Goal: Communication & Community: Answer question/provide support

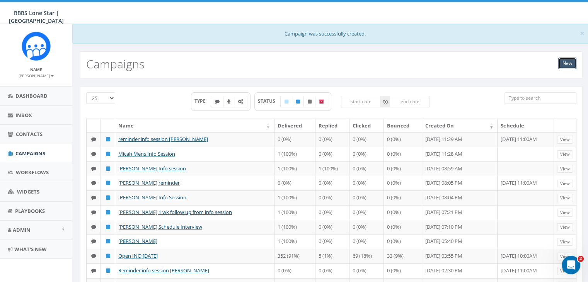
click at [569, 60] on link "New" at bounding box center [567, 64] width 18 height 12
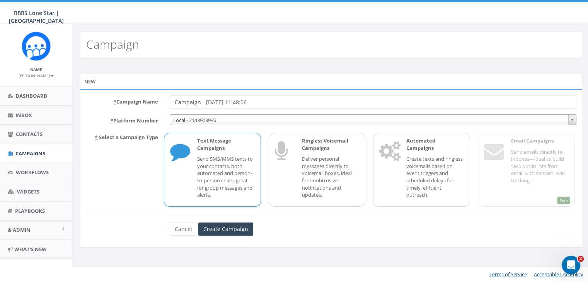
drag, startPoint x: 267, startPoint y: 101, endPoint x: 155, endPoint y: 97, distance: 112.9
click at [155, 97] on div "* Campaign Name Campaign - 08/19/2025, 11:48:06" at bounding box center [330, 101] width 501 height 13
type input "Missed info session; [PERSON_NAME]"
click at [238, 226] on input "Create Campaign" at bounding box center [225, 229] width 55 height 13
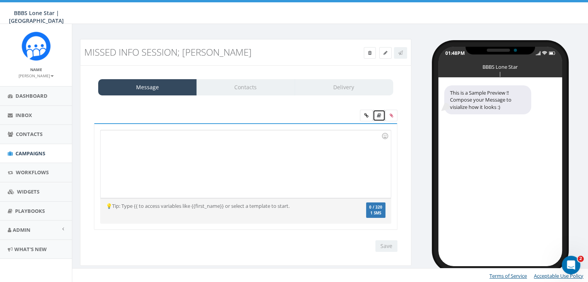
click at [379, 116] on icon at bounding box center [379, 115] width 4 height 5
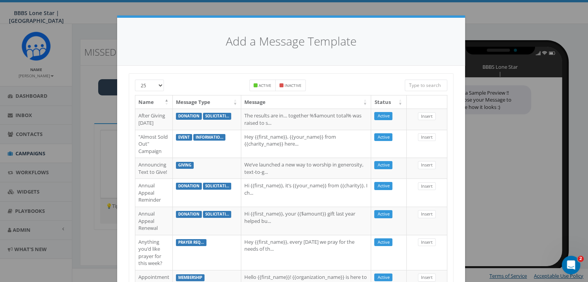
click at [415, 83] on input "search" at bounding box center [425, 86] width 42 height 12
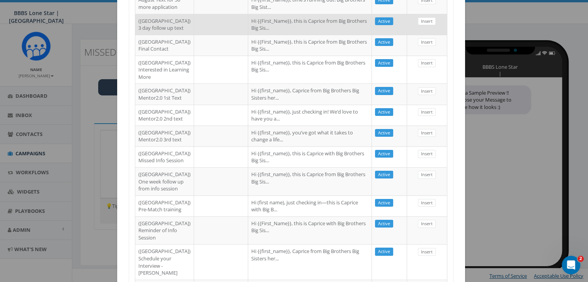
scroll to position [155, 0]
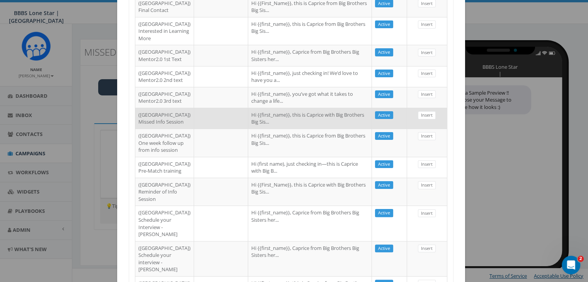
type input "Dallas"
click at [194, 129] on td at bounding box center [221, 118] width 54 height 21
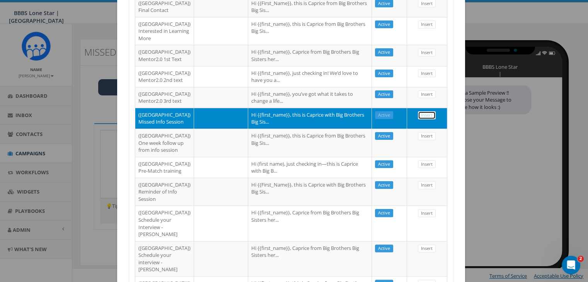
click at [423, 119] on link "Insert" at bounding box center [427, 115] width 18 height 8
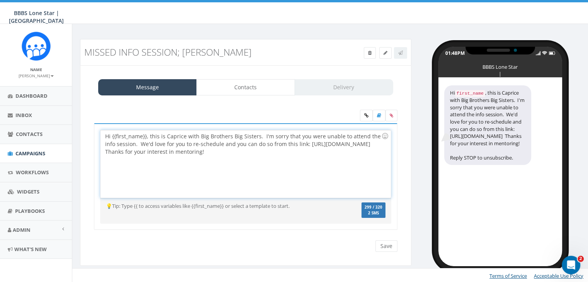
click at [145, 135] on div "Hi {{first_name}}, this is Caprice with Big Brothers Big Sisters. I'm sorry tha…" at bounding box center [245, 164] width 290 height 68
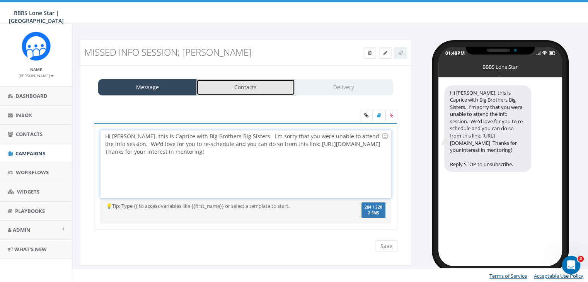
click at [277, 90] on link "Contacts" at bounding box center [245, 87] width 99 height 16
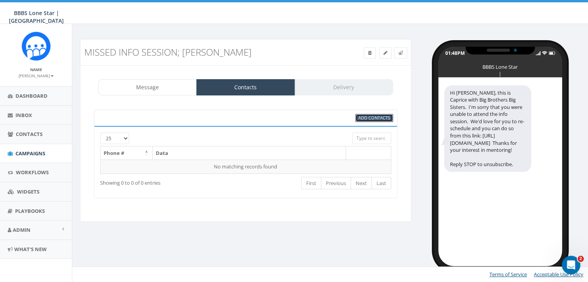
click at [379, 117] on span "Add Contacts" at bounding box center [374, 118] width 32 height 6
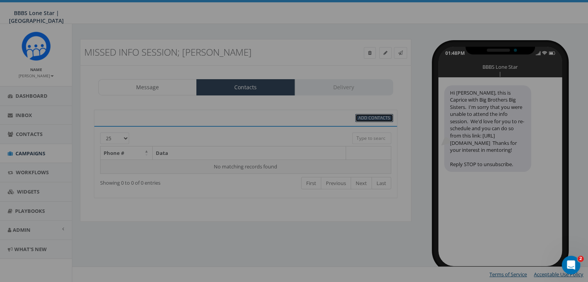
select select
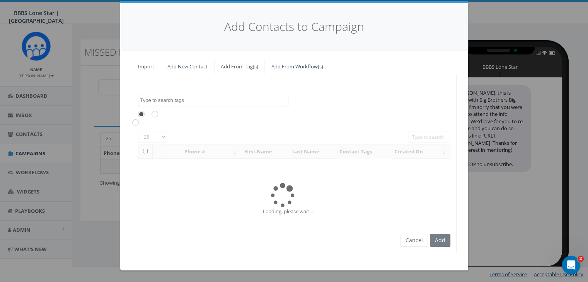
scroll to position [0, 0]
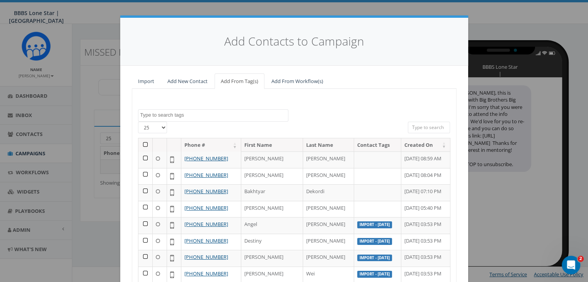
click at [411, 127] on input "search" at bounding box center [429, 128] width 42 height 12
paste input "469-626-2620"
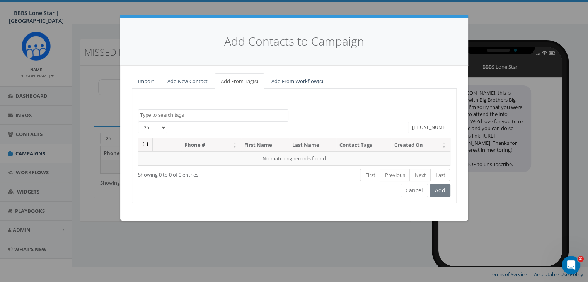
type input "469-626-2620"
click at [288, 190] on div "2025/08/14 CB BIGS 2025 Import - 08/04/2025 Import - 08/14/2025 Import - 08/15/…" at bounding box center [294, 146] width 325 height 114
click at [169, 76] on link "Add New Contact" at bounding box center [187, 81] width 53 height 16
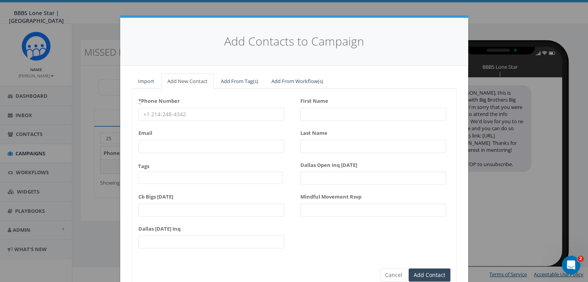
click at [168, 112] on input "* Phone Number" at bounding box center [211, 114] width 146 height 13
paste input "469-626-2620"
type input "469-626-2620"
click at [318, 114] on input "First Name" at bounding box center [373, 114] width 146 height 13
type input "Joe"
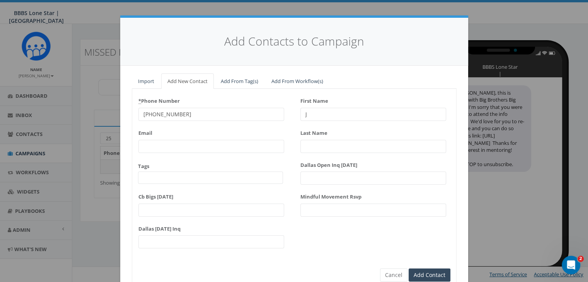
type input "Blackmon"
type input "Joe"
click at [418, 272] on input "Add Contact" at bounding box center [429, 275] width 42 height 13
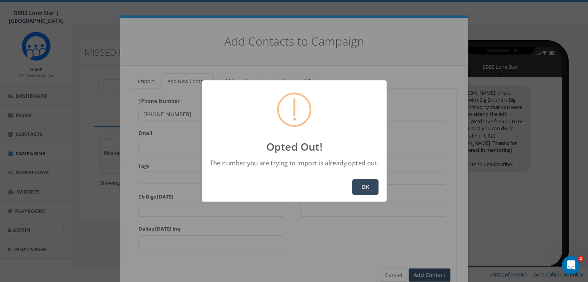
click at [366, 183] on button "OK" at bounding box center [365, 186] width 26 height 15
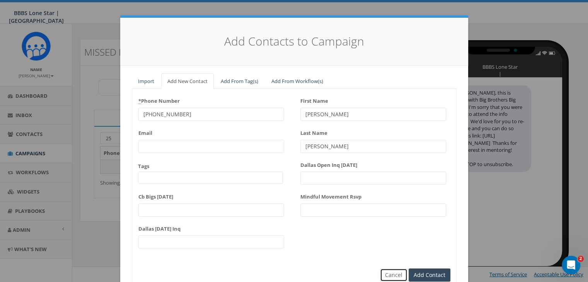
click at [395, 274] on button "Cancel" at bounding box center [393, 275] width 27 height 13
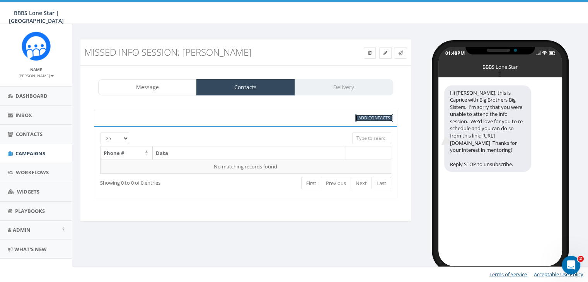
click at [368, 116] on span "Add Contacts" at bounding box center [374, 118] width 32 height 6
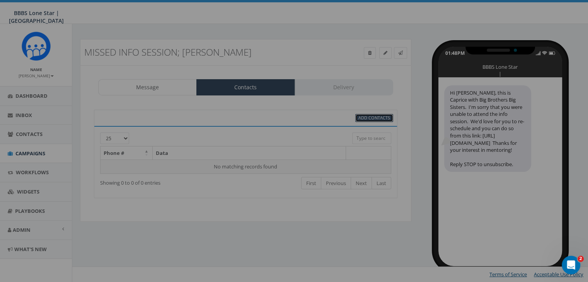
select select
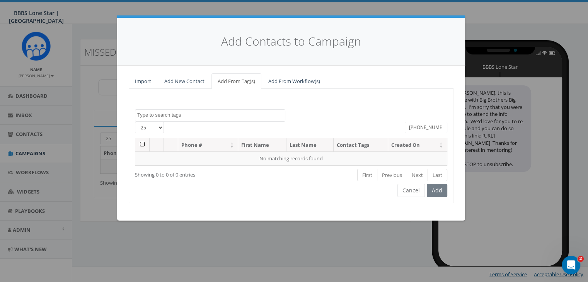
drag, startPoint x: 408, startPoint y: 127, endPoint x: 445, endPoint y: 124, distance: 37.6
click at [445, 124] on input "469-626-2620" at bounding box center [425, 128] width 42 height 12
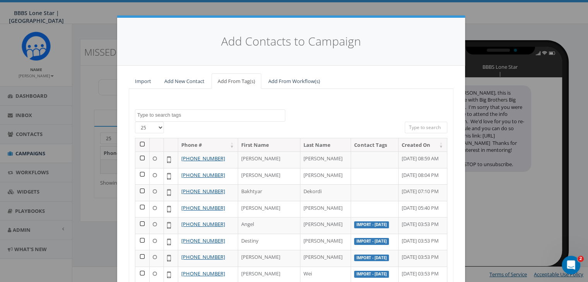
paste input "469-626-2620"
type input "469-626-2620"
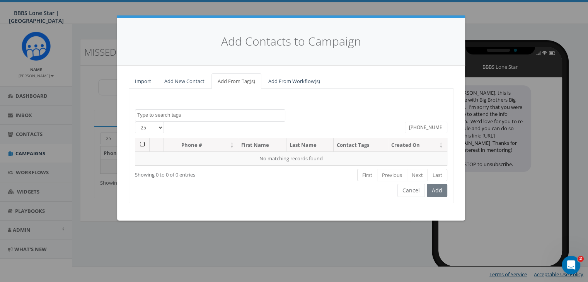
click at [347, 112] on div "2025/08/14 CB BIGS 2025 Import - 08/04/2025 Import - 08/14/2025 Import - 08/15/…" at bounding box center [291, 115] width 324 height 12
click at [184, 76] on link "Add New Contact" at bounding box center [184, 81] width 53 height 16
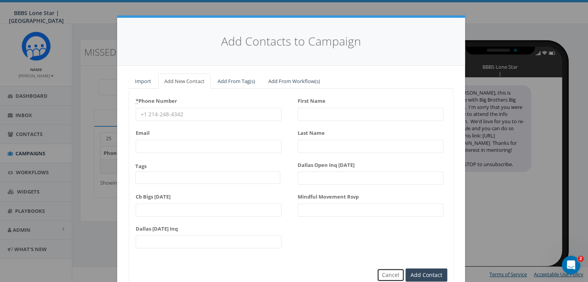
click at [380, 274] on button "Cancel" at bounding box center [390, 275] width 27 height 13
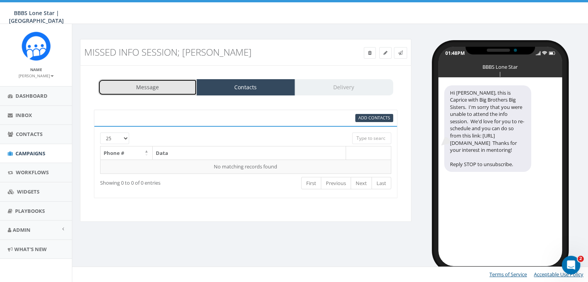
click at [162, 85] on link "Message" at bounding box center [147, 87] width 99 height 16
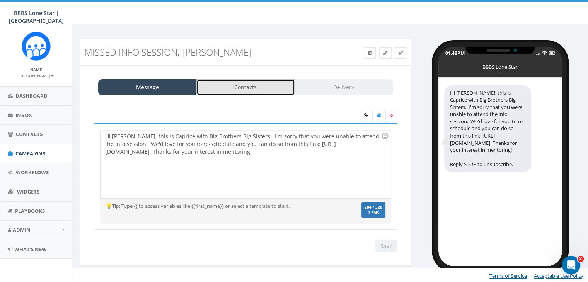
click at [218, 87] on link "Contacts" at bounding box center [245, 87] width 99 height 16
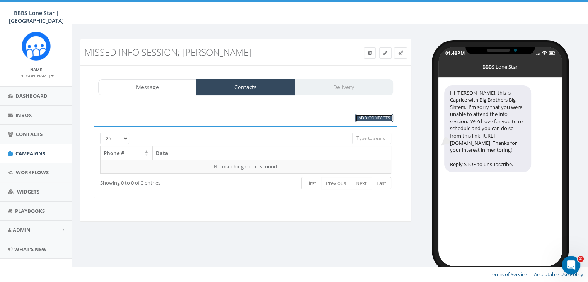
click at [362, 116] on span "Add Contacts" at bounding box center [374, 118] width 32 height 6
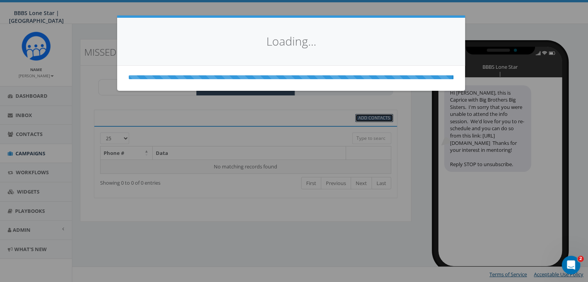
select select
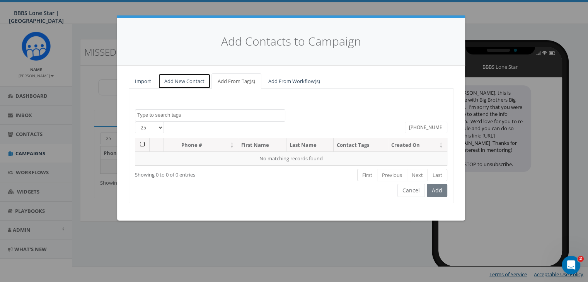
click at [194, 81] on link "Add New Contact" at bounding box center [184, 81] width 53 height 16
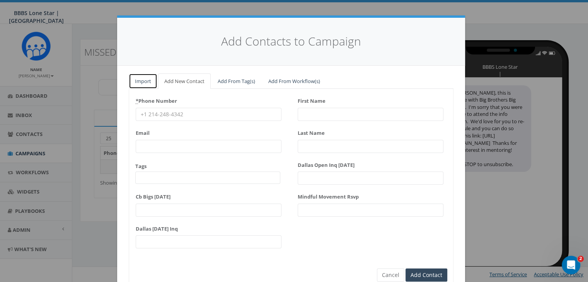
click at [145, 80] on link "Import" at bounding box center [143, 81] width 29 height 16
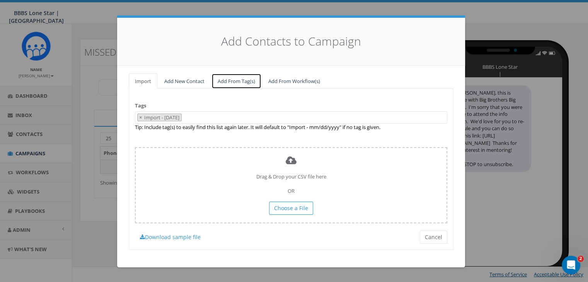
click at [227, 82] on link "Add From Tag(s)" at bounding box center [236, 81] width 50 height 16
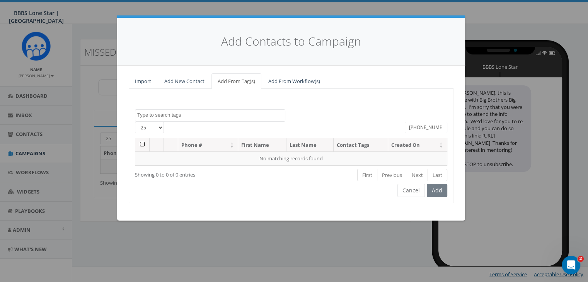
drag, startPoint x: 408, startPoint y: 128, endPoint x: 452, endPoint y: 127, distance: 44.0
click at [452, 127] on div "469-626-2620" at bounding box center [426, 129] width 54 height 14
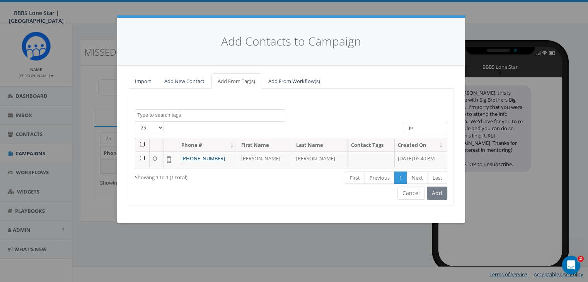
type input "j"
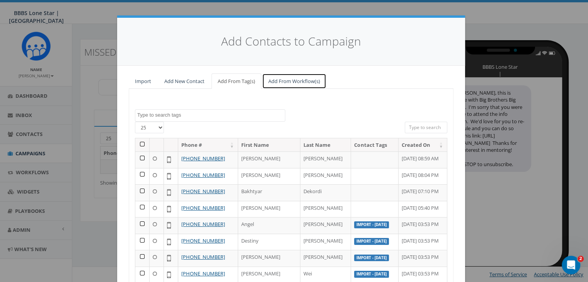
click at [280, 78] on link "Add From Workflow(s)" at bounding box center [294, 81] width 64 height 16
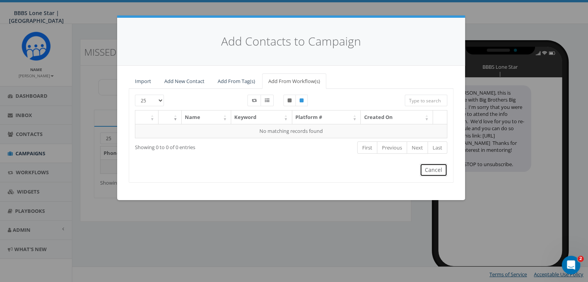
click at [431, 171] on button "Cancel" at bounding box center [433, 169] width 27 height 13
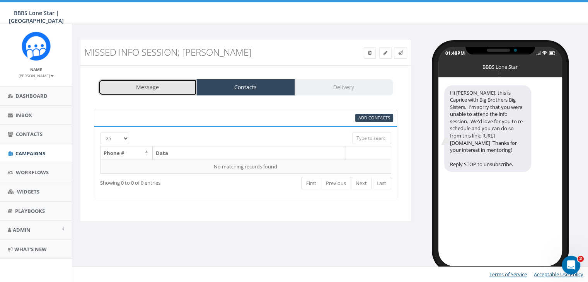
click at [159, 90] on link "Message" at bounding box center [147, 87] width 99 height 16
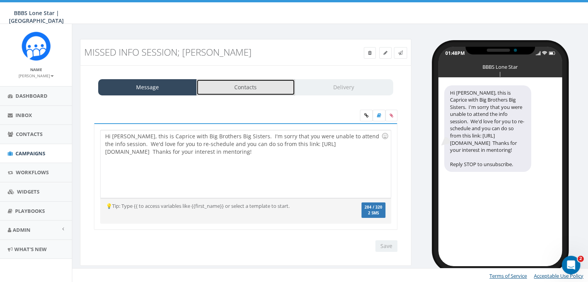
click at [244, 90] on link "Contacts" at bounding box center [245, 87] width 99 height 16
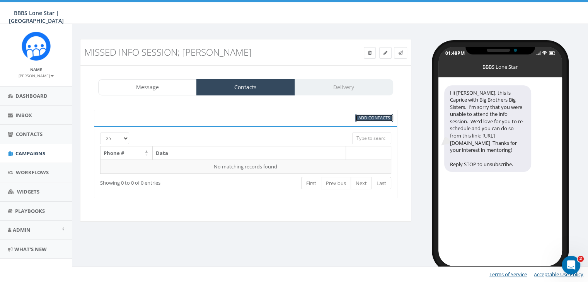
click at [380, 116] on span "Add Contacts" at bounding box center [374, 118] width 32 height 6
select select
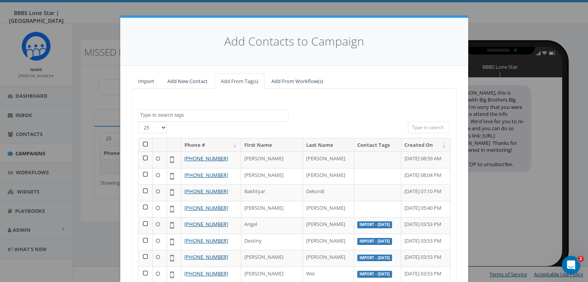
click at [422, 126] on input "search" at bounding box center [429, 128] width 42 height 12
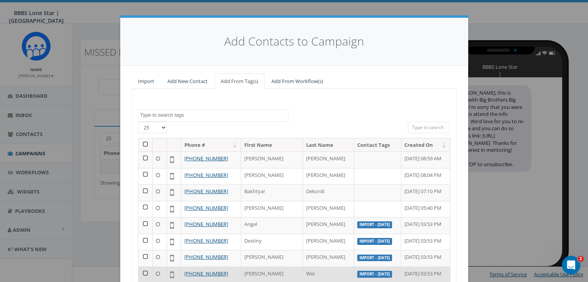
paste input "469-626-2620"
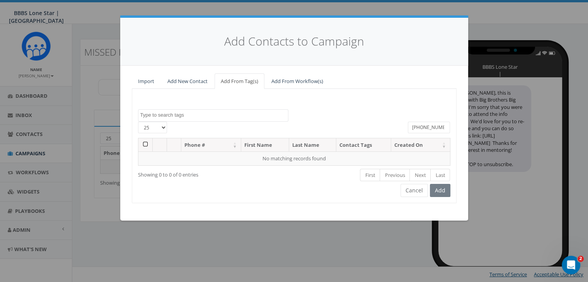
type input "469-626-2620"
click at [317, 189] on div "2025/08/14 CB BIGS 2025 Import - 08/04/2025 Import - 08/14/2025 Import - 08/15/…" at bounding box center [294, 146] width 325 height 114
click at [410, 189] on button "Cancel" at bounding box center [413, 190] width 27 height 13
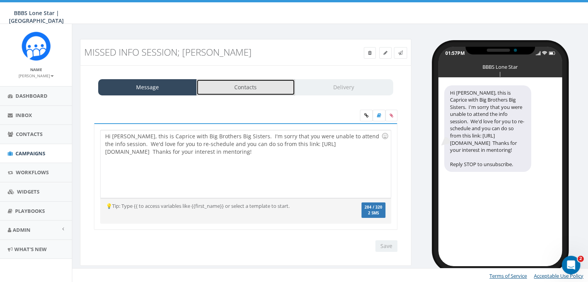
click at [238, 87] on link "Contacts" at bounding box center [245, 87] width 99 height 16
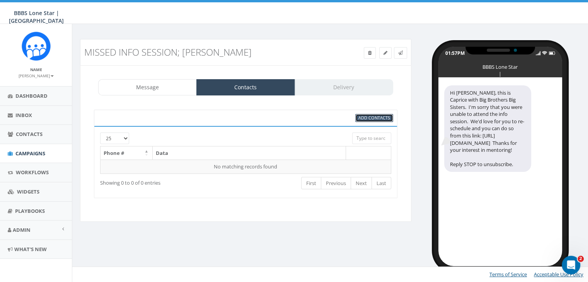
click at [376, 115] on span "Add Contacts" at bounding box center [374, 118] width 32 height 6
select select
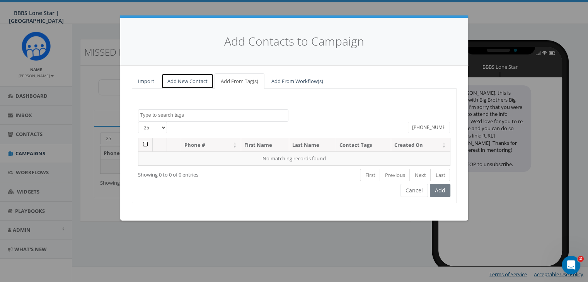
click at [186, 75] on link "Add New Contact" at bounding box center [187, 81] width 53 height 16
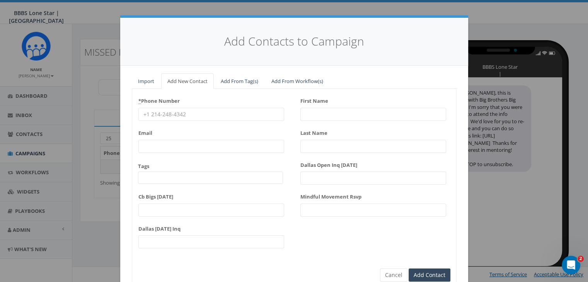
click at [143, 110] on input "* Phone Number" at bounding box center [211, 114] width 146 height 13
paste input "469-626-2620"
type input "469-626-2620"
click at [309, 117] on input "First Name" at bounding box center [373, 114] width 146 height 13
type input "Joe"
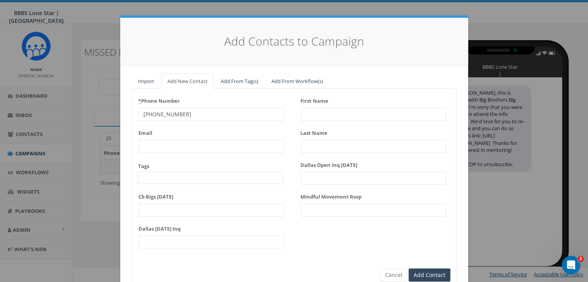
type input "Blackmon"
click at [435, 272] on input "Add Contact" at bounding box center [429, 275] width 42 height 13
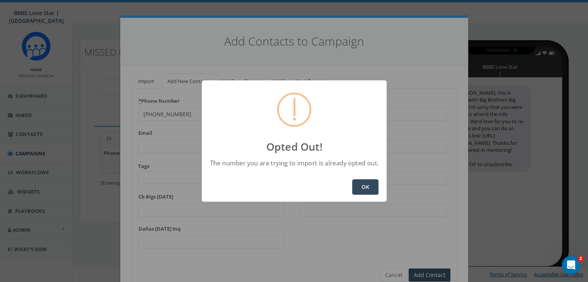
click at [367, 181] on button "OK" at bounding box center [365, 186] width 26 height 15
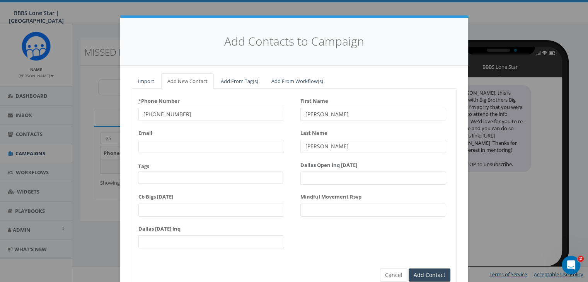
click at [527, 207] on div "Add Contacts to Campaign Import Add New Contact Add From Tag(s) Add From Workfl…" at bounding box center [294, 141] width 588 height 282
click at [393, 274] on button "Cancel" at bounding box center [393, 275] width 27 height 13
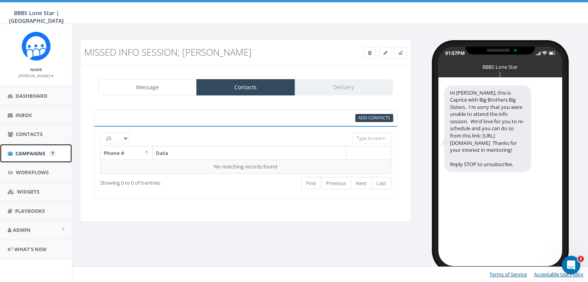
click at [20, 152] on span "Campaigns" at bounding box center [30, 153] width 30 height 7
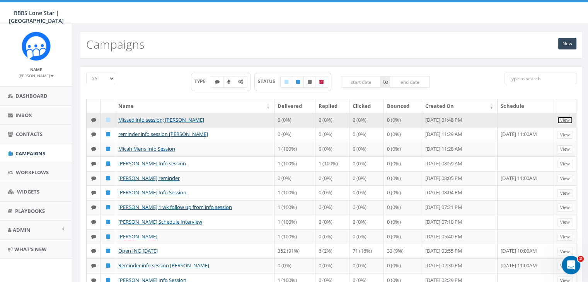
click at [566, 119] on link "View" at bounding box center [565, 120] width 16 height 8
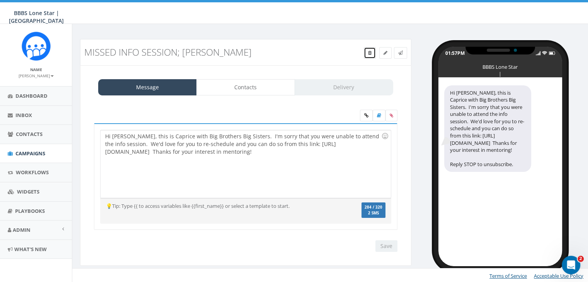
click at [366, 54] on link at bounding box center [370, 53] width 12 height 12
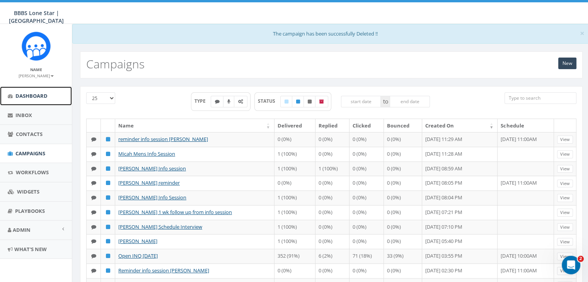
click at [34, 92] on span "Dashboard" at bounding box center [31, 95] width 32 height 7
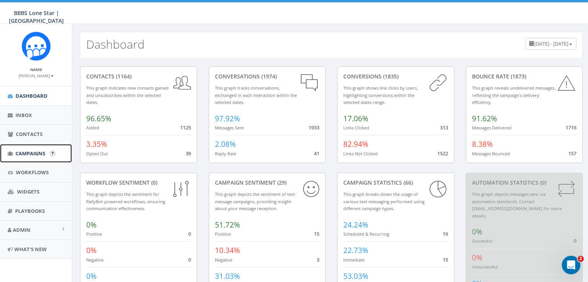
click at [29, 153] on span "Campaigns" at bounding box center [30, 153] width 30 height 7
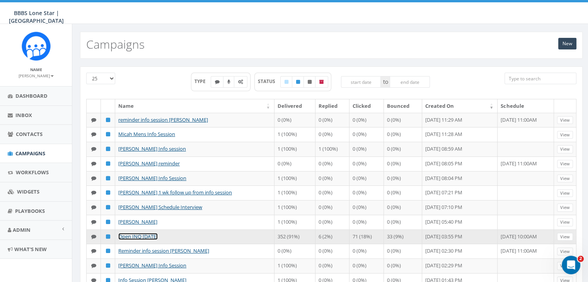
click at [154, 233] on link "Open INQ [DATE]" at bounding box center [137, 236] width 39 height 7
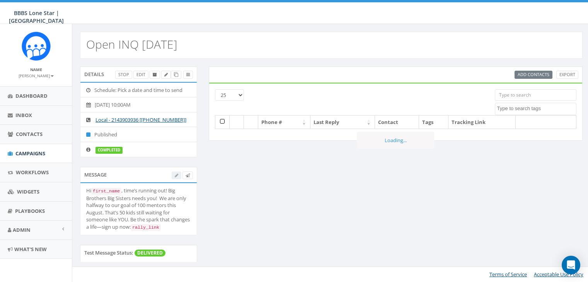
select select
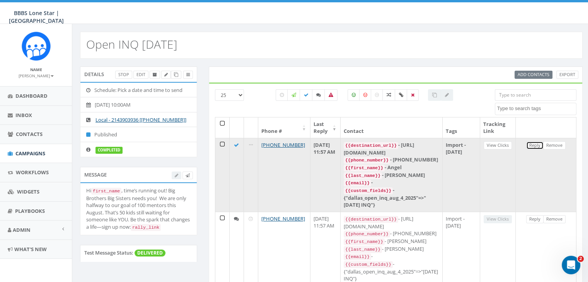
click at [539, 146] on link "Reply" at bounding box center [534, 145] width 17 height 8
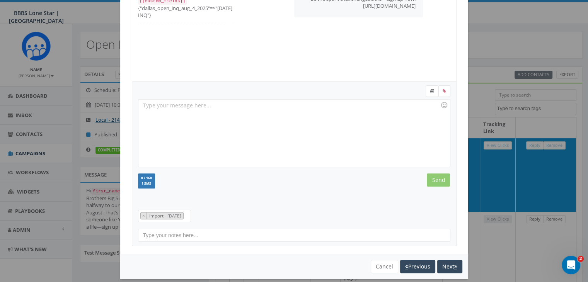
scroll to position [104, 0]
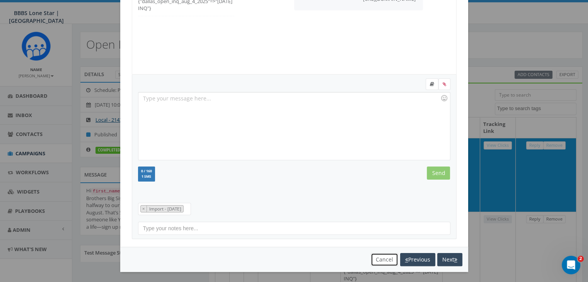
click at [379, 262] on button "Cancel" at bounding box center [383, 259] width 27 height 13
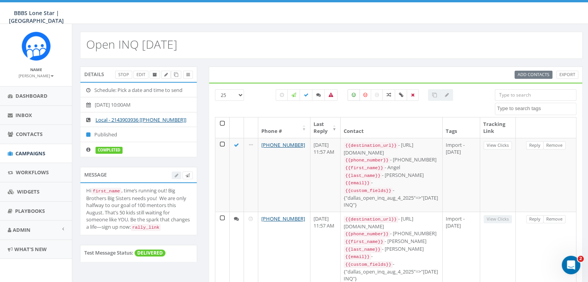
click at [354, 95] on icon at bounding box center [354, 95] width 4 height 5
checkbox input "true"
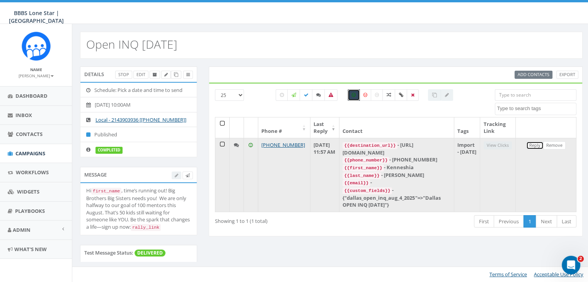
click at [534, 143] on link "Reply" at bounding box center [534, 145] width 17 height 8
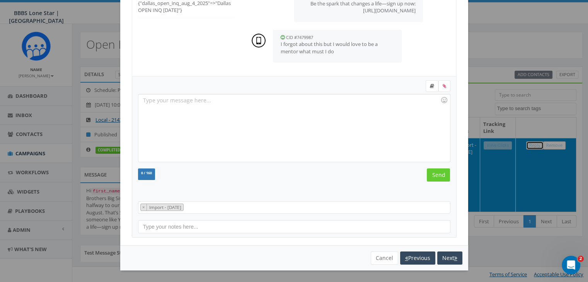
scroll to position [0, 0]
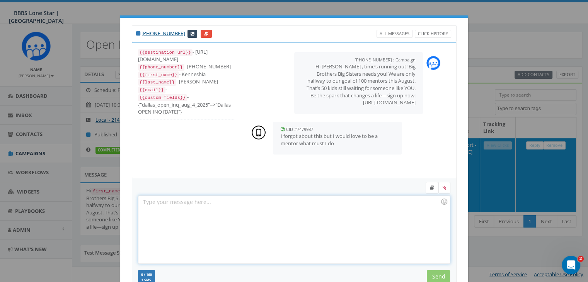
click at [166, 203] on div at bounding box center [293, 230] width 311 height 68
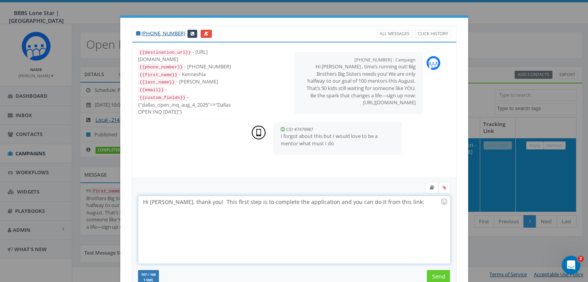
click at [406, 201] on div "Hi Kenneshia, thank you! This first step is to complete the application and you…" at bounding box center [293, 230] width 311 height 68
click at [427, 272] on input "Send" at bounding box center [438, 276] width 23 height 13
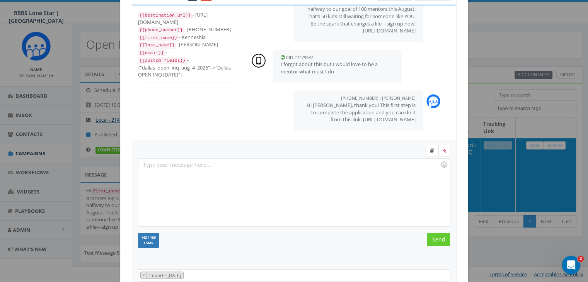
scroll to position [104, 0]
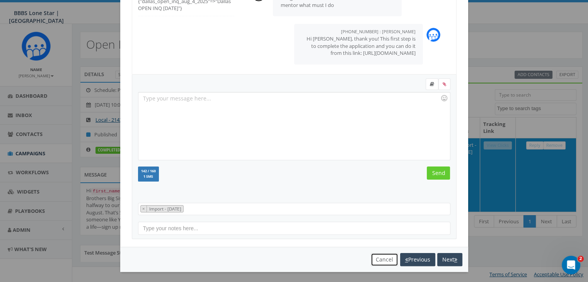
click at [378, 257] on button "Cancel" at bounding box center [383, 259] width 27 height 13
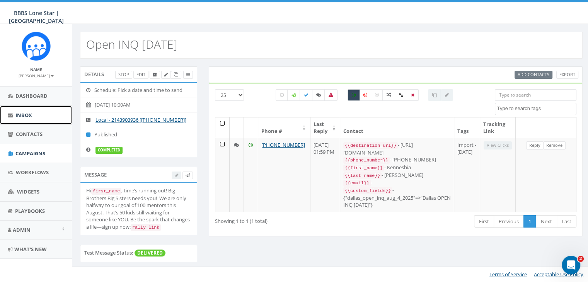
click at [20, 110] on link "Inbox" at bounding box center [36, 115] width 72 height 19
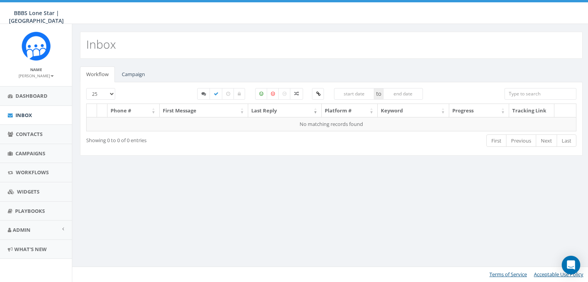
select select
click at [138, 72] on link "Campaign" at bounding box center [134, 74] width 36 height 16
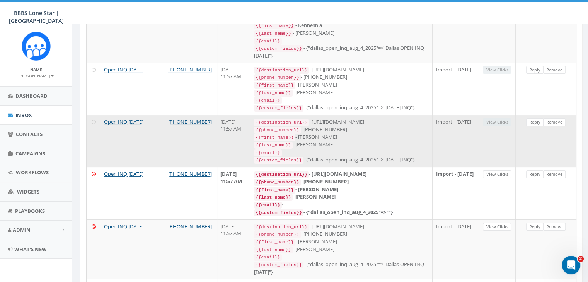
scroll to position [193, 0]
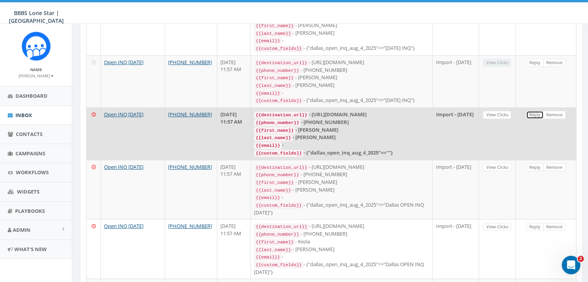
click at [532, 119] on link "Reply" at bounding box center [534, 115] width 17 height 8
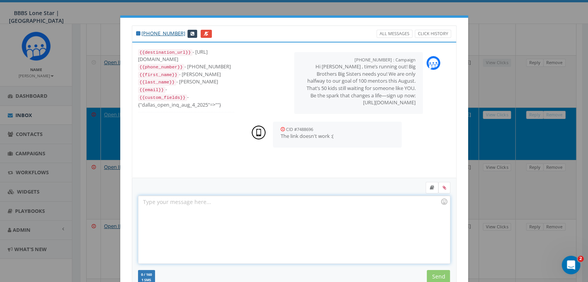
click at [184, 202] on div at bounding box center [293, 230] width 311 height 68
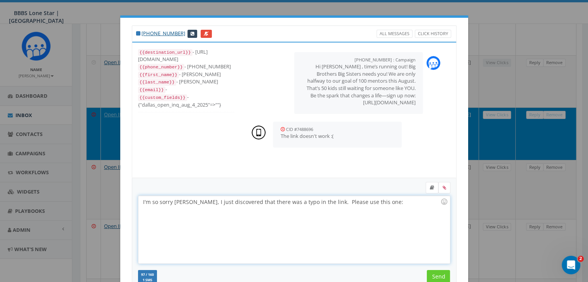
click at [372, 201] on div "I'm so sorry [PERSON_NAME], I just discovered that there was a typo in the link…" at bounding box center [293, 230] width 311 height 68
click at [429, 273] on input "Send" at bounding box center [438, 276] width 23 height 13
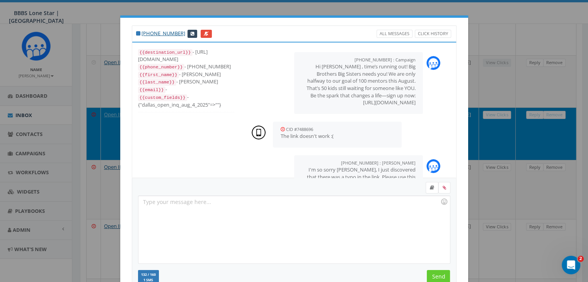
scroll to position [27, 0]
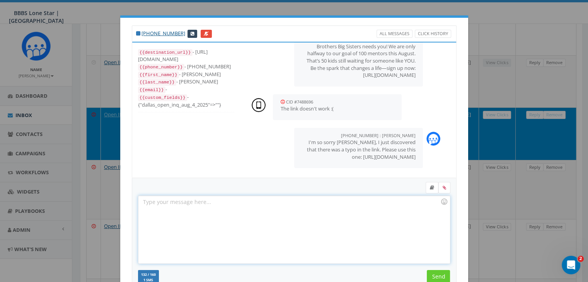
click at [382, 201] on div at bounding box center [293, 230] width 311 height 68
click at [436, 275] on input "Send" at bounding box center [438, 276] width 23 height 13
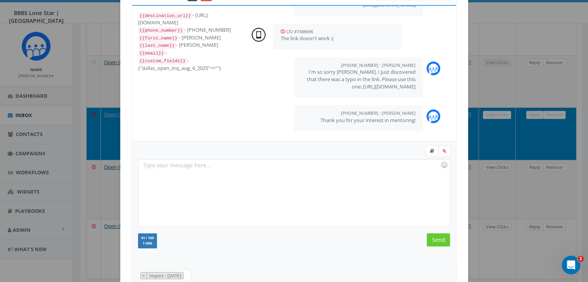
scroll to position [104, 0]
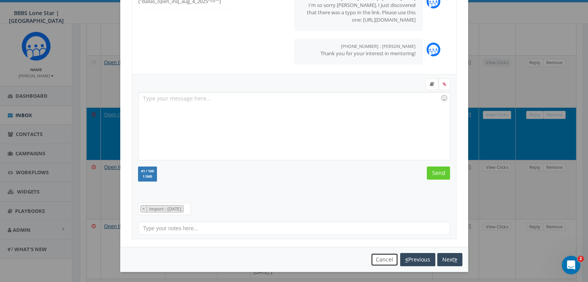
click at [385, 255] on button "Cancel" at bounding box center [383, 259] width 27 height 13
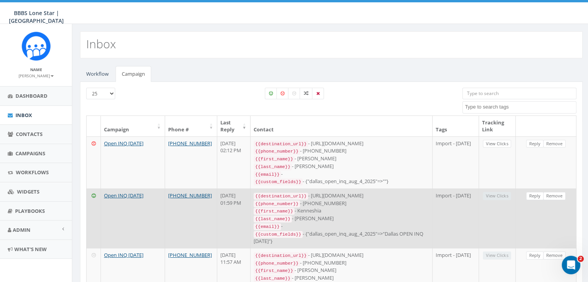
scroll to position [0, 0]
